Goal: Obtain resource: Download file/media

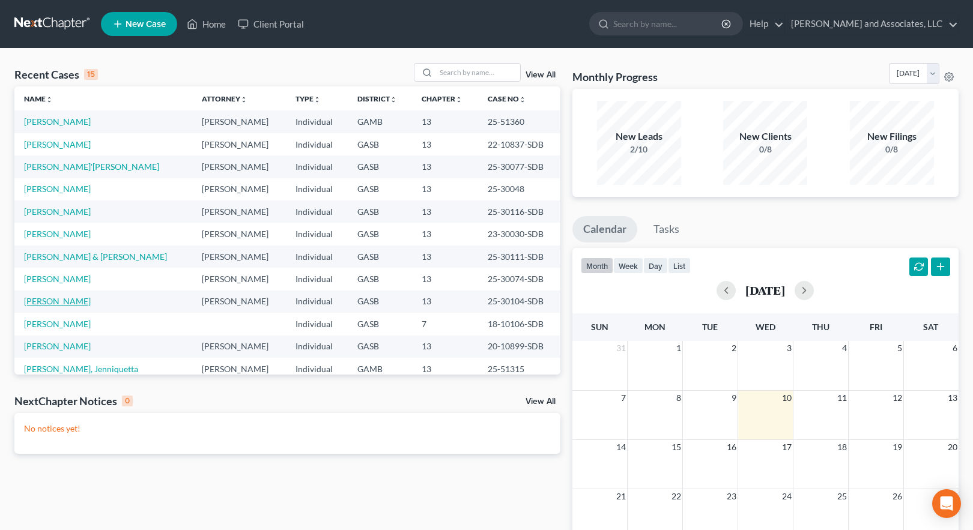
click at [58, 302] on link "[PERSON_NAME]" at bounding box center [57, 301] width 67 height 10
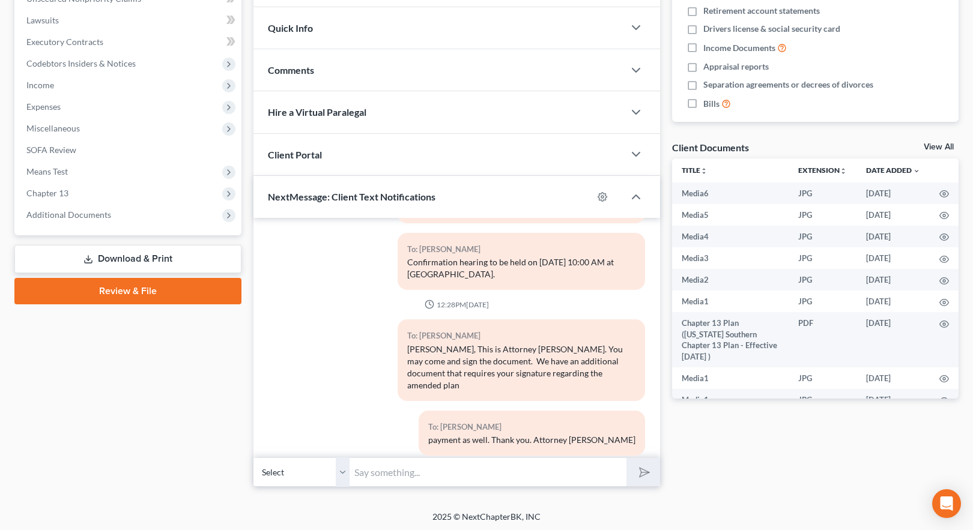
scroll to position [312, 0]
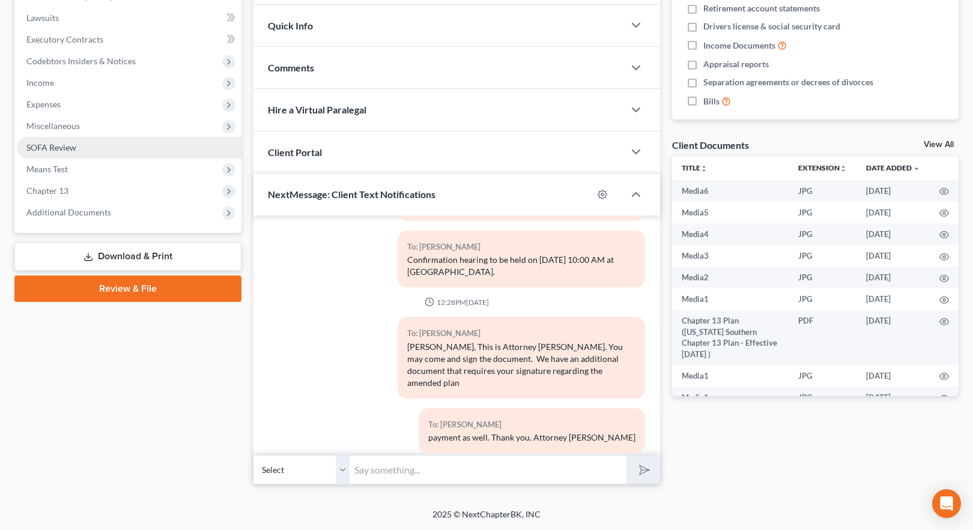
click at [105, 256] on link "Download & Print" at bounding box center [127, 257] width 227 height 28
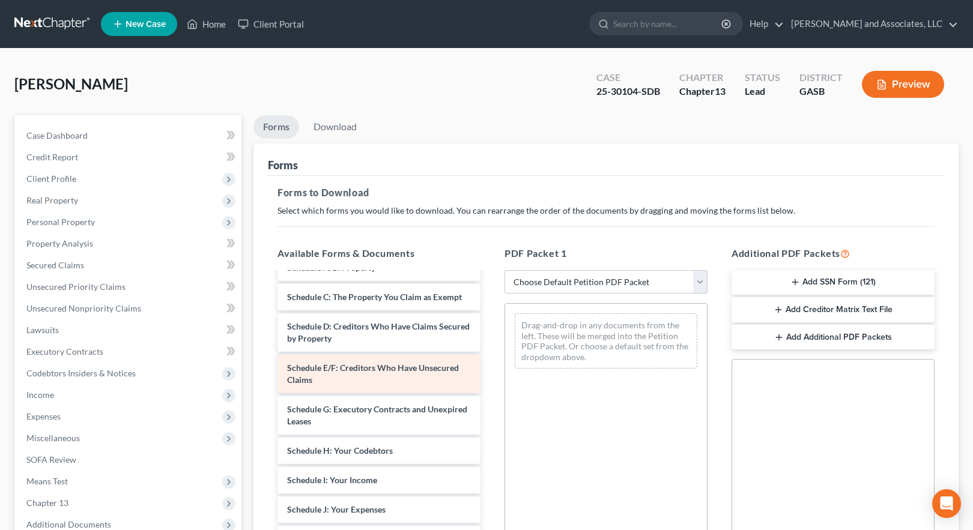
scroll to position [240, 0]
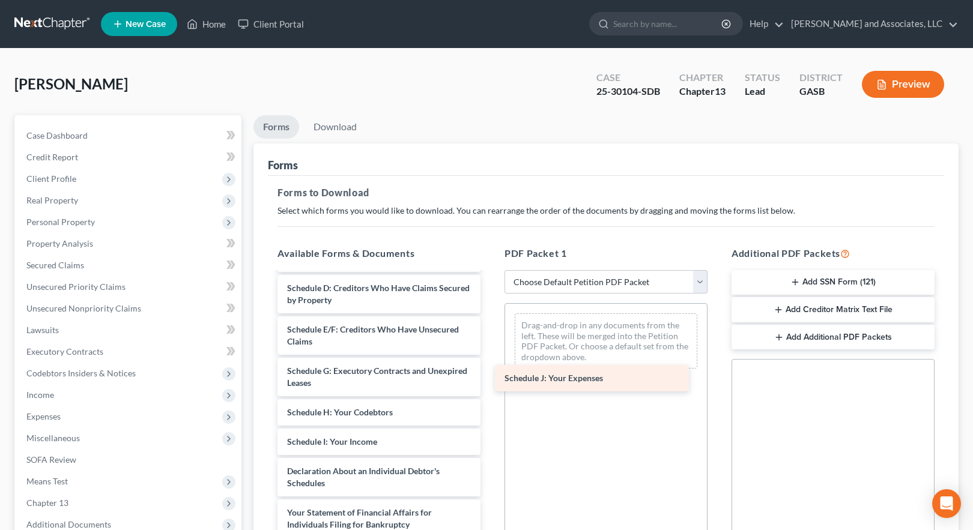
drag, startPoint x: 350, startPoint y: 474, endPoint x: 567, endPoint y: 381, distance: 236.5
click at [490, 381] on div "Schedule J: Your Expenses Chapter 13 Plan ([US_STATE] Southern Chapter 13 Plan …" at bounding box center [379, 371] width 222 height 676
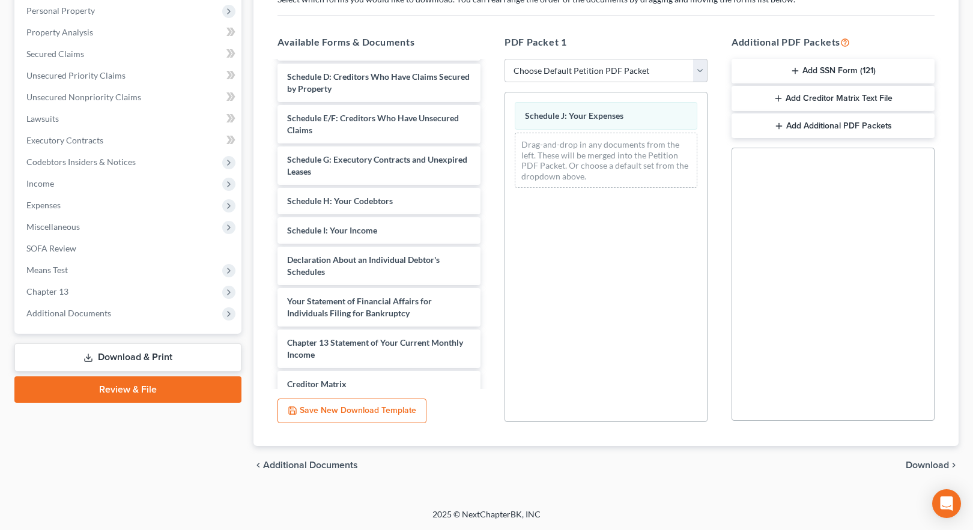
click at [929, 463] on span "Download" at bounding box center [927, 466] width 43 height 10
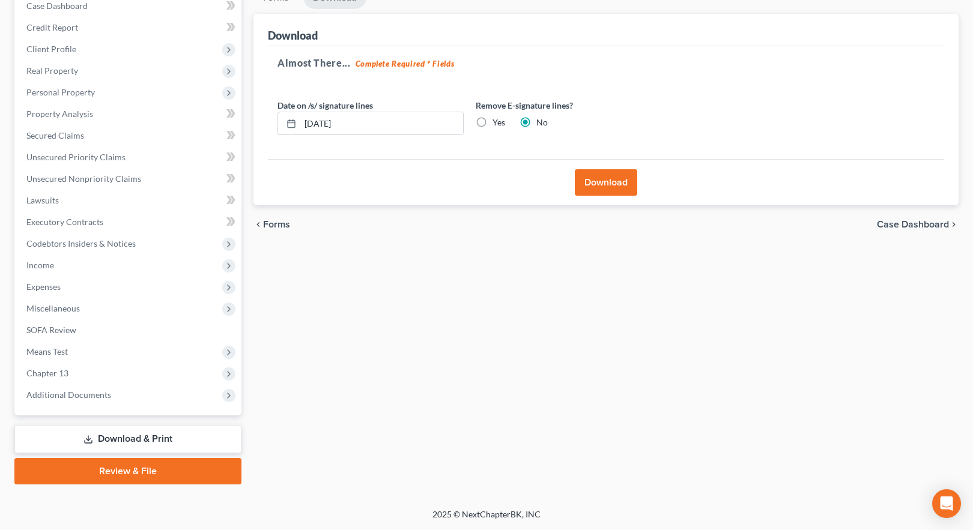
scroll to position [130, 0]
click at [602, 187] on button "Download" at bounding box center [606, 182] width 62 height 26
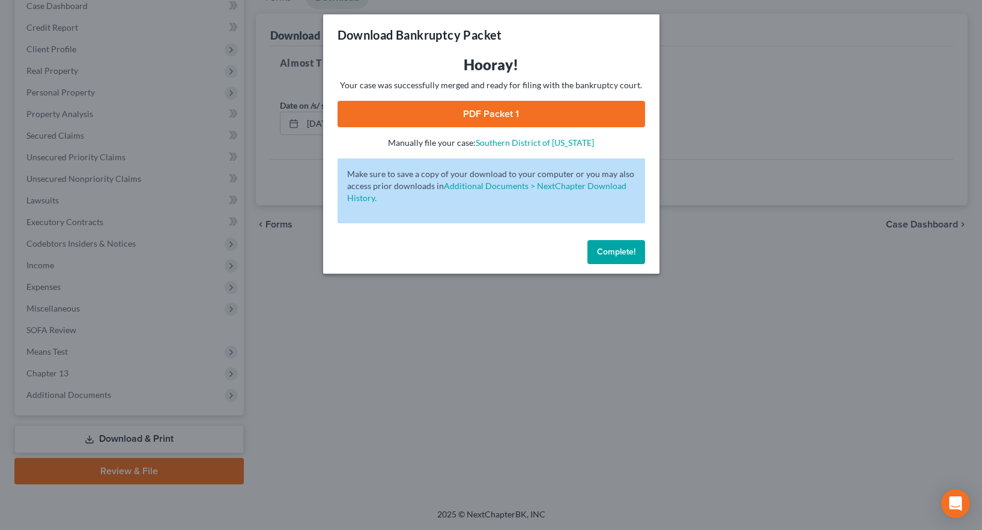
click at [492, 111] on link "PDF Packet 1" at bounding box center [492, 114] width 308 height 26
click at [610, 253] on span "Complete!" at bounding box center [616, 252] width 38 height 10
